Goal: Task Accomplishment & Management: Use online tool/utility

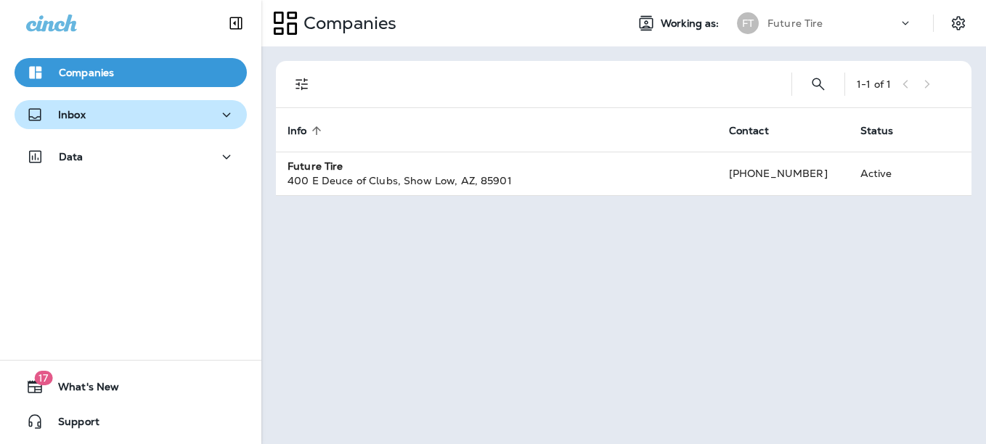
click at [120, 107] on div "Inbox" at bounding box center [130, 115] width 209 height 18
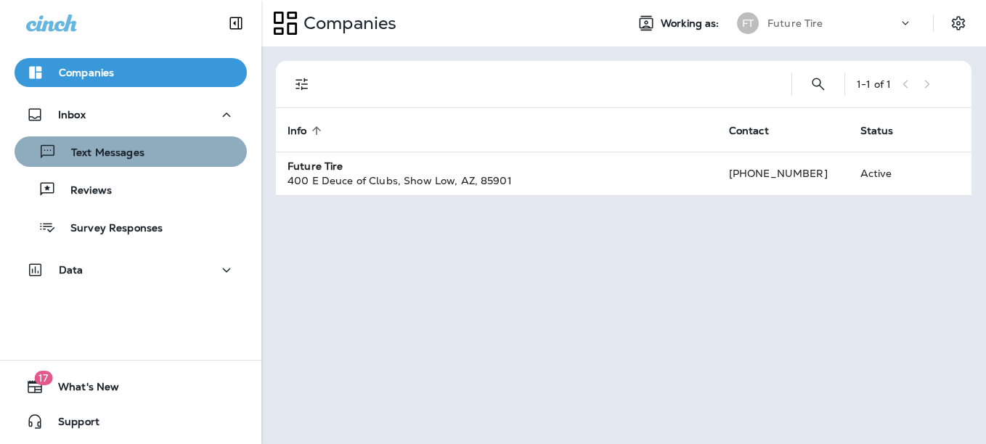
click at [165, 153] on div "Text Messages" at bounding box center [130, 152] width 221 height 22
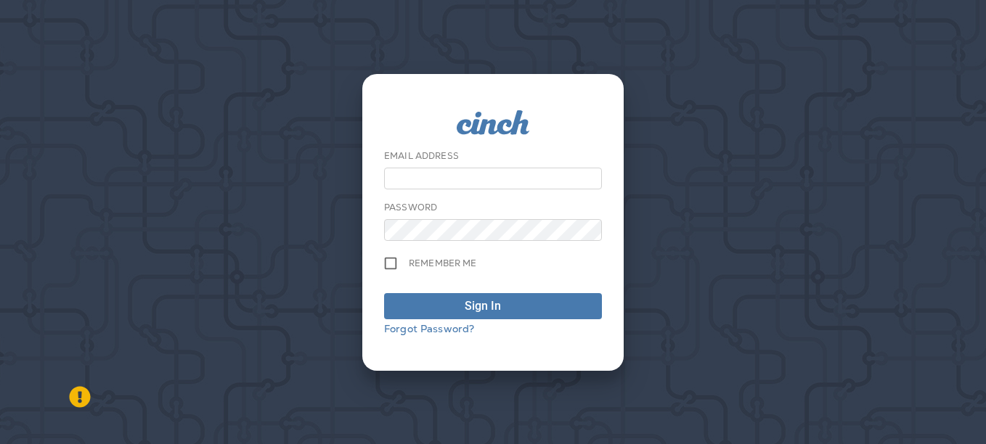
type input "**********"
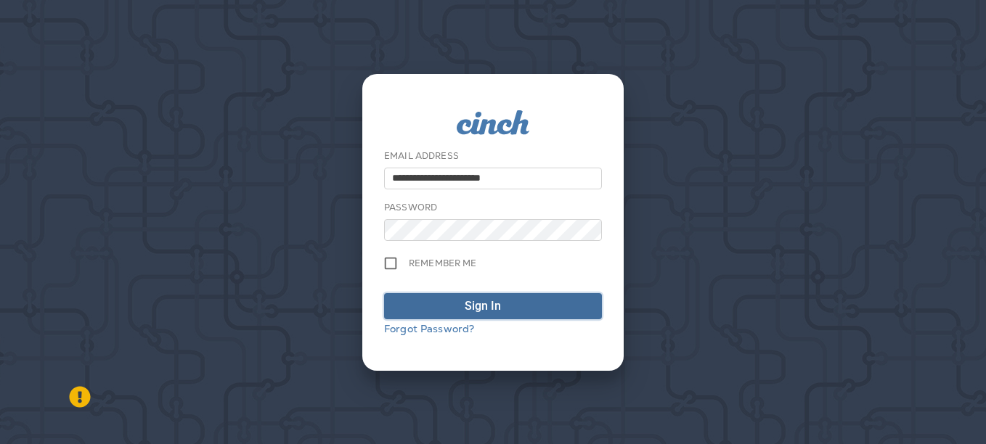
click at [508, 308] on div "submit" at bounding box center [514, 306] width 15 height 17
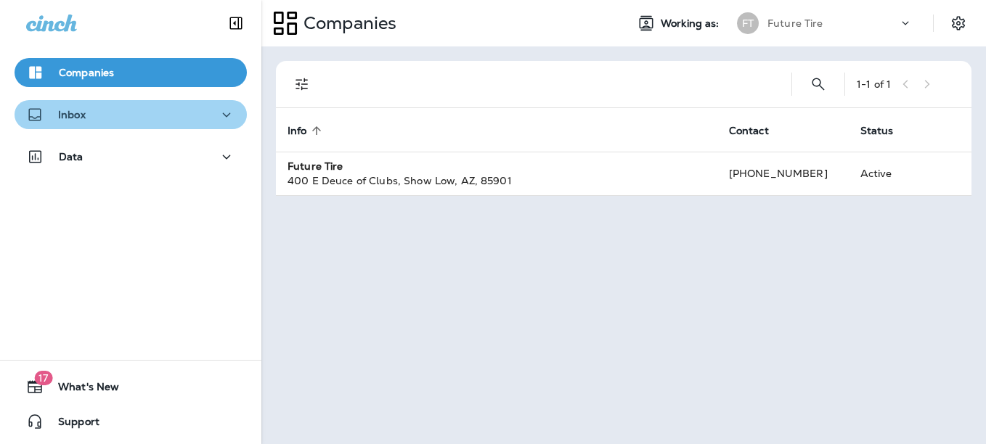
click at [218, 106] on icon "button" at bounding box center [226, 115] width 17 height 18
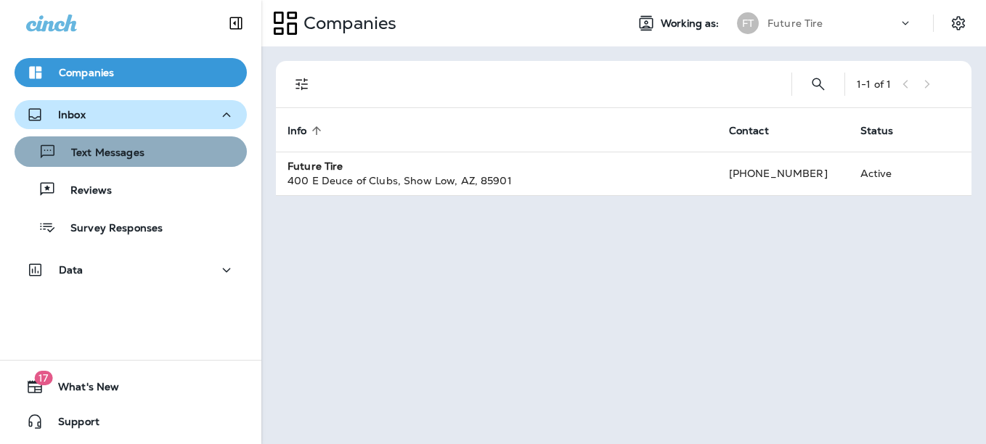
click at [161, 152] on div "Text Messages" at bounding box center [130, 152] width 221 height 22
